Goal: Transaction & Acquisition: Subscribe to service/newsletter

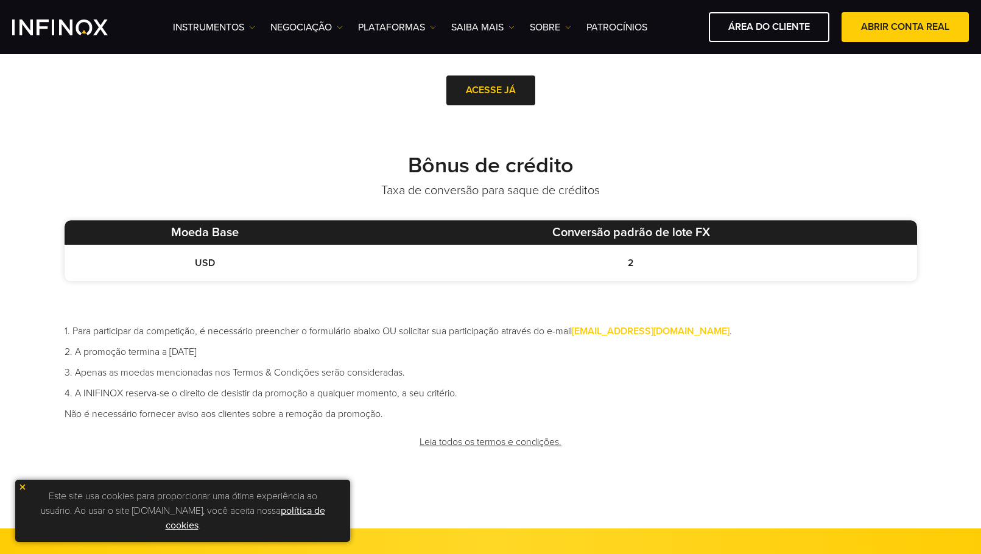
scroll to position [548, 0]
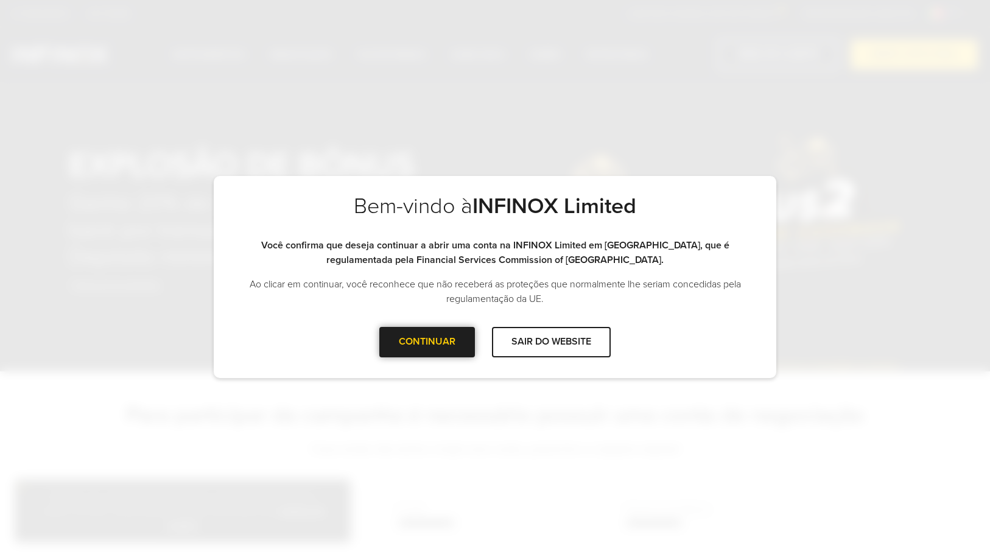
click at [428, 342] on div at bounding box center [428, 342] width 0 height 0
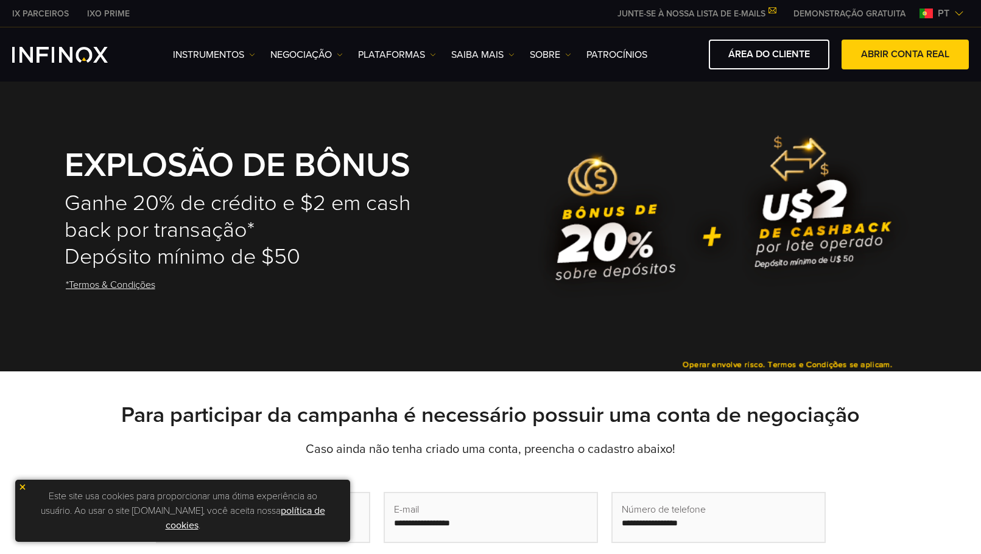
click at [21, 482] on div "Este site usa cookies para proporcionar uma ótima experiência ao usuário. Ao us…" at bounding box center [182, 511] width 335 height 62
click at [17, 490] on div "Este site usa cookies para proporcionar uma ótima experiência ao usuário. Ao us…" at bounding box center [182, 511] width 335 height 62
click at [22, 488] on img at bounding box center [22, 487] width 9 height 9
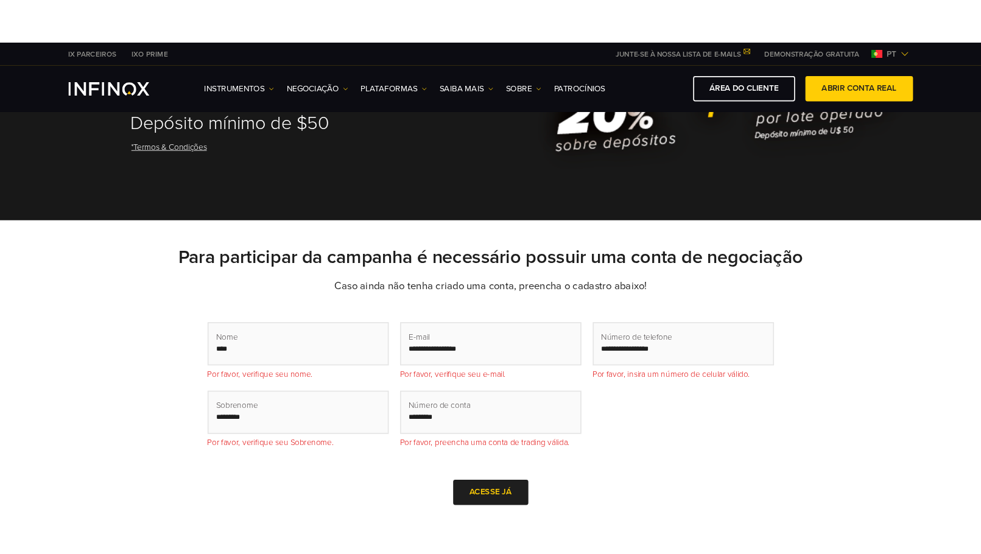
scroll to position [244, 0]
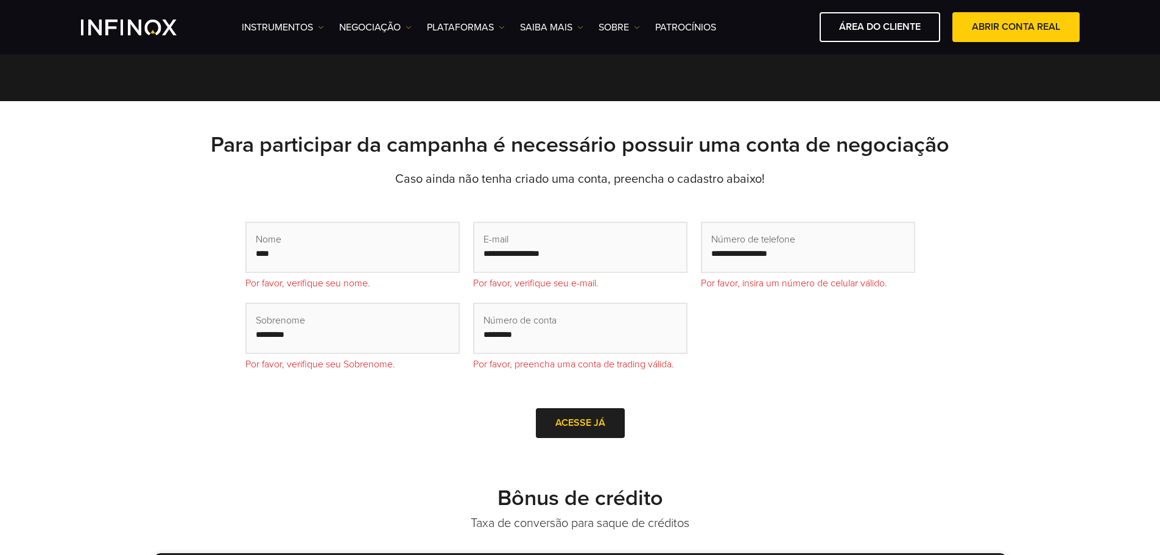
drag, startPoint x: 40, startPoint y: 135, endPoint x: 52, endPoint y: 135, distance: 12.2
click at [40, 135] on div "Para participar da campanha é necessário possuir uma conta de negociação Caso a…" at bounding box center [580, 287] width 1160 height 372
drag, startPoint x: 566, startPoint y: 422, endPoint x: 577, endPoint y: 428, distance: 12.0
click at [567, 423] on link "ACESSE JÁ" at bounding box center [580, 423] width 89 height 30
